Goal: Transaction & Acquisition: Obtain resource

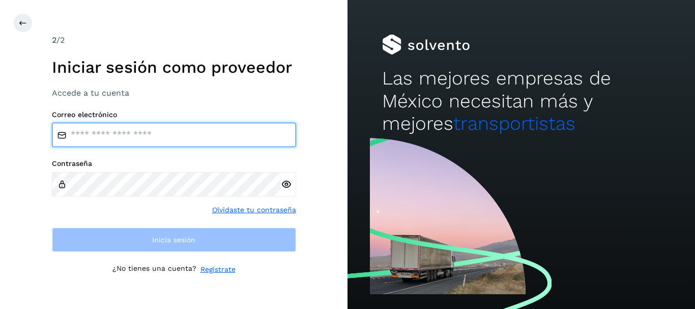
click at [245, 135] on input "email" at bounding box center [174, 135] width 244 height 24
type input "**********"
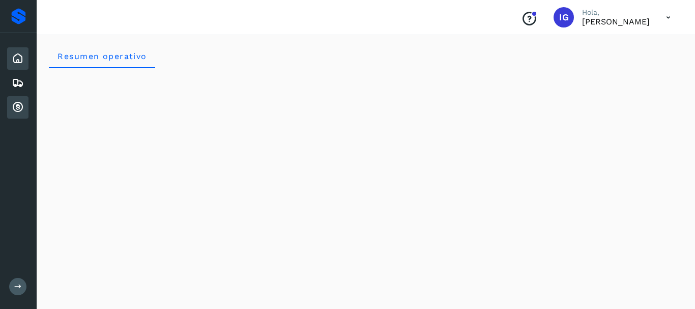
click at [22, 106] on icon at bounding box center [18, 107] width 12 height 12
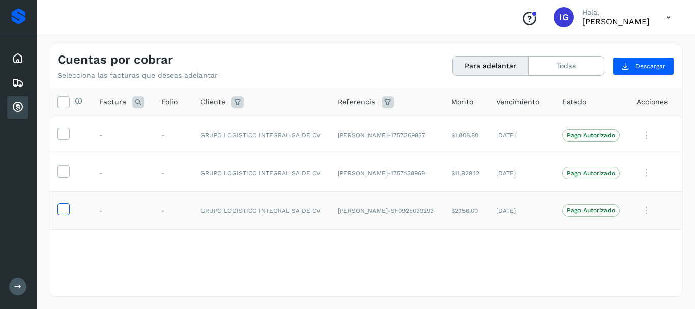
click at [62, 206] on icon at bounding box center [63, 208] width 11 height 11
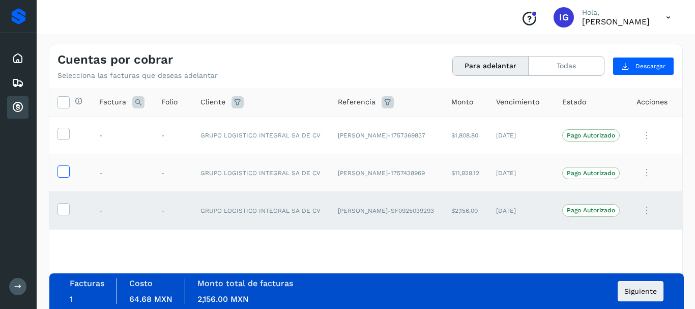
click at [67, 175] on icon at bounding box center [63, 170] width 11 height 11
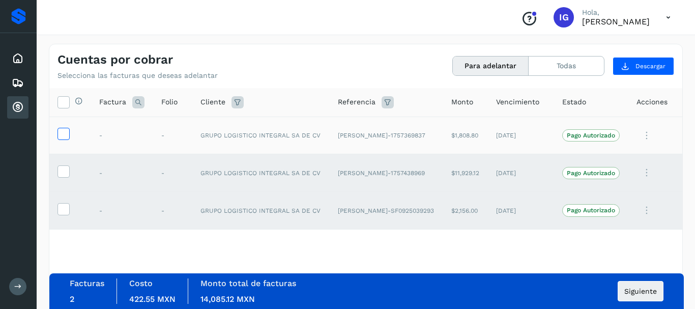
click at [65, 136] on icon at bounding box center [63, 133] width 11 height 11
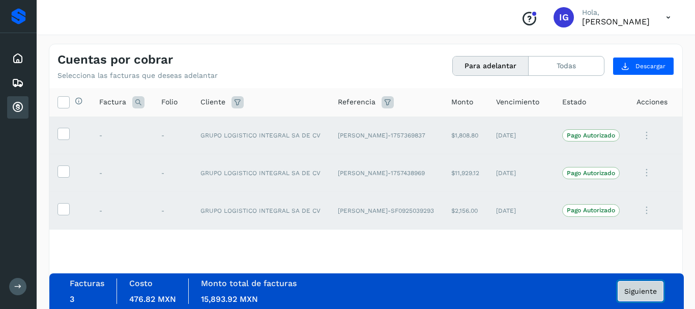
click at [641, 289] on span "Siguiente" at bounding box center [640, 290] width 33 height 7
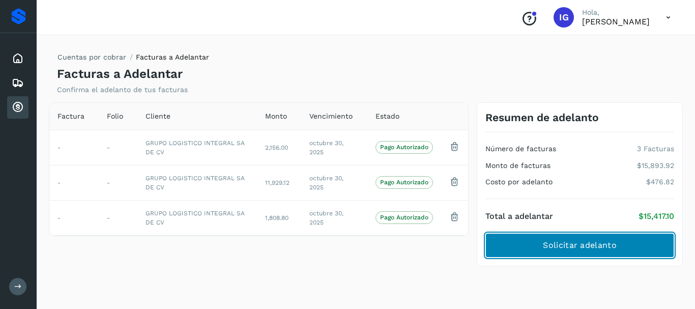
click at [589, 240] on button "Solicitar adelanto" at bounding box center [579, 245] width 189 height 24
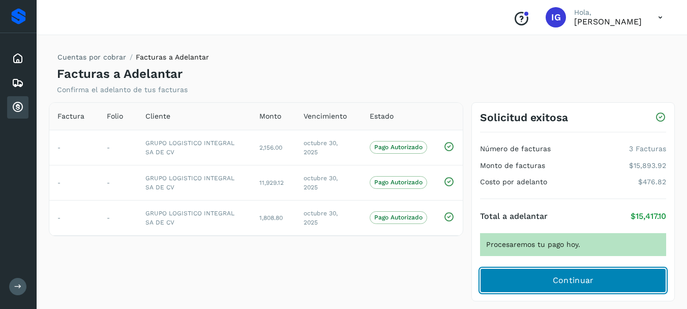
click at [576, 278] on span "Continuar" at bounding box center [573, 280] width 41 height 11
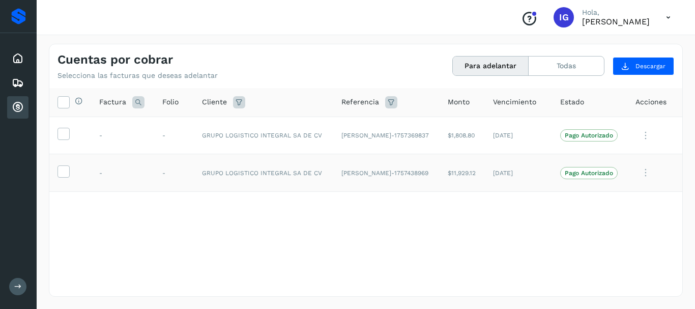
drag, startPoint x: 65, startPoint y: 135, endPoint x: 67, endPoint y: 159, distance: 23.5
click at [64, 135] on icon at bounding box center [63, 133] width 11 height 11
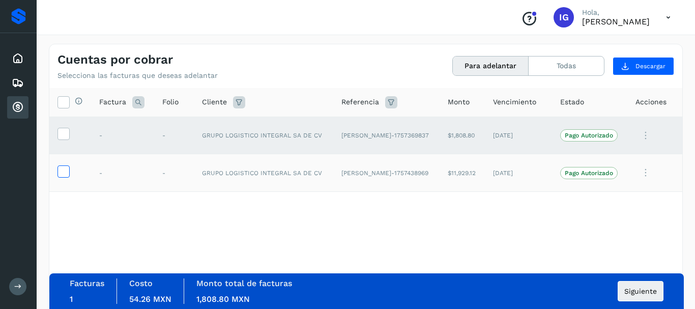
click at [68, 172] on icon at bounding box center [63, 170] width 11 height 11
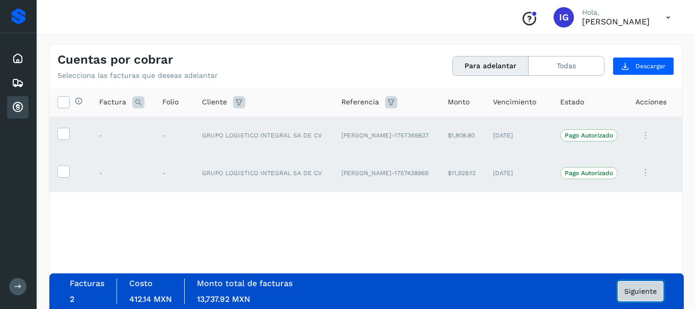
click at [642, 292] on span "Siguiente" at bounding box center [640, 290] width 33 height 7
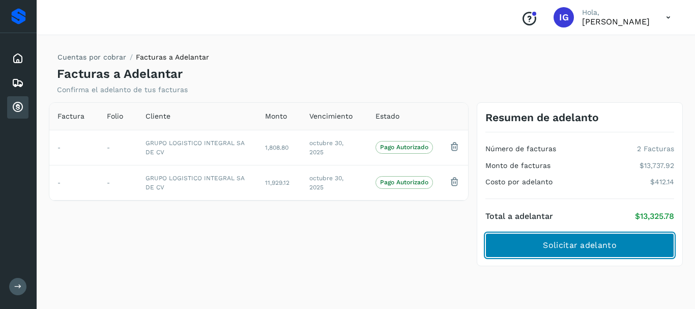
click at [552, 240] on span "Solicitar adelanto" at bounding box center [579, 245] width 73 height 11
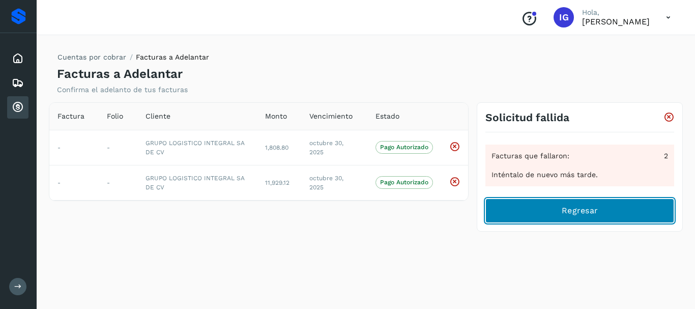
click at [586, 211] on span "Regresar" at bounding box center [580, 210] width 36 height 11
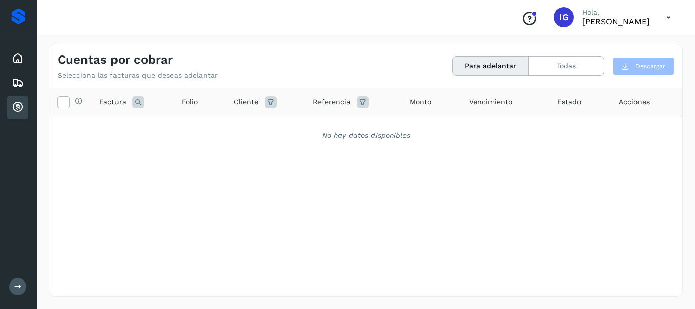
click at [583, 52] on div "Cuentas por cobrar Selecciona las facturas que deseas adelantar Para adelantar …" at bounding box center [365, 62] width 633 height 36
click at [578, 62] on button "Todas" at bounding box center [566, 65] width 75 height 19
